Goal: Transaction & Acquisition: Obtain resource

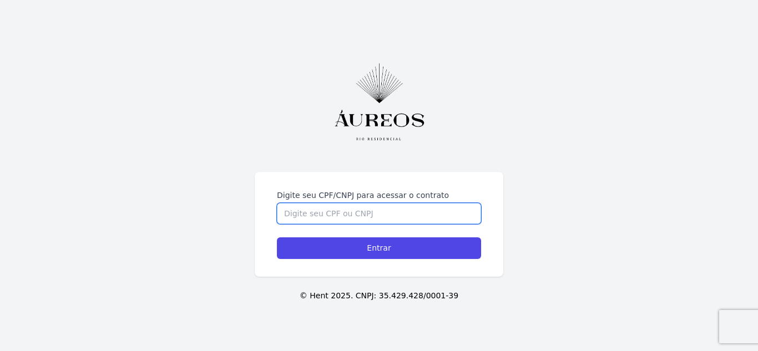
drag, startPoint x: 353, startPoint y: 216, endPoint x: 367, endPoint y: 216, distance: 13.9
click at [353, 215] on input "Digite seu CPF/CNPJ para acessar o contrato" at bounding box center [379, 213] width 204 height 21
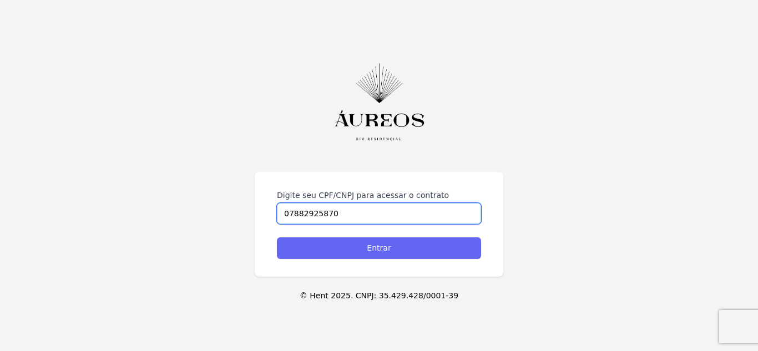
type input "07882925870"
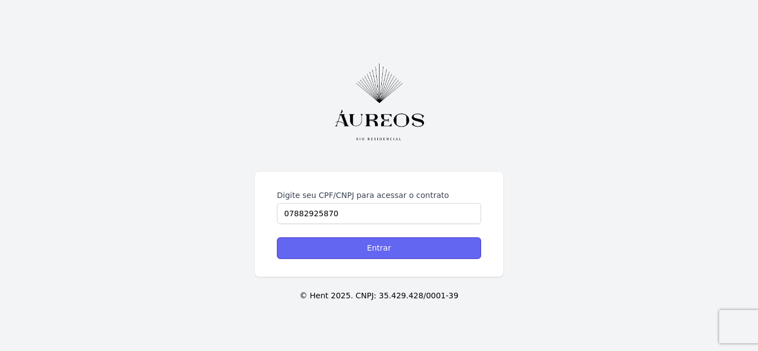
click at [398, 250] on input "Entrar" at bounding box center [379, 248] width 204 height 22
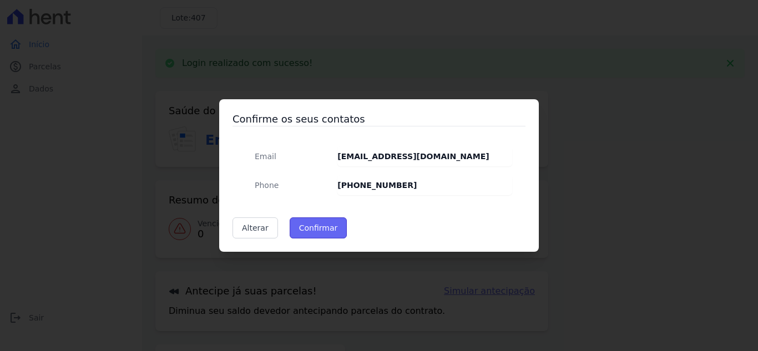
click at [327, 228] on button "Confirmar" at bounding box center [319, 227] width 58 height 21
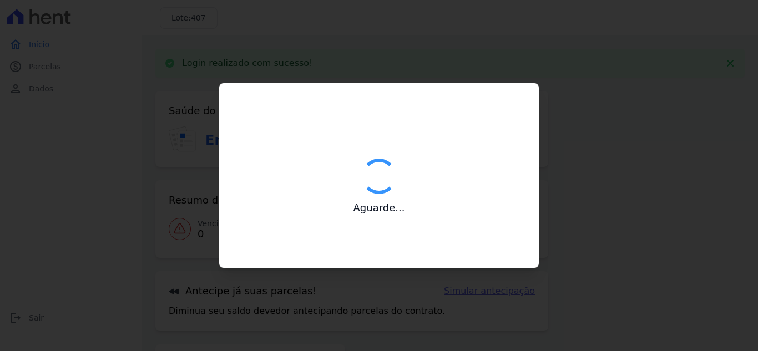
type input "Contatos confirmados com sucesso."
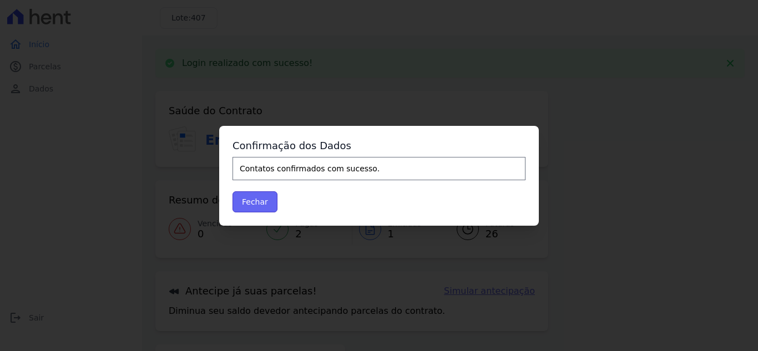
click at [264, 204] on button "Fechar" at bounding box center [254, 201] width 45 height 21
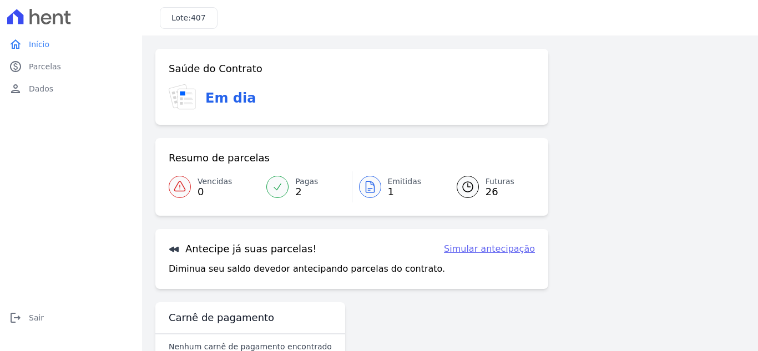
click at [395, 184] on span "Emitidas" at bounding box center [405, 182] width 34 height 12
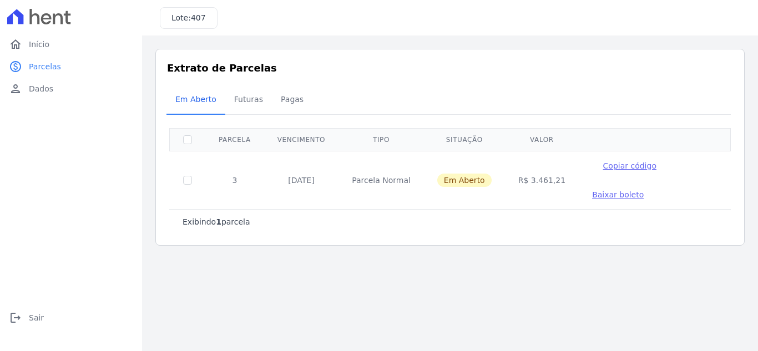
click at [620, 166] on span "Copiar código" at bounding box center [629, 165] width 53 height 9
click at [602, 196] on span "Baixar boleto" at bounding box center [618, 194] width 52 height 9
